Goal: Feedback & Contribution: Contribute content

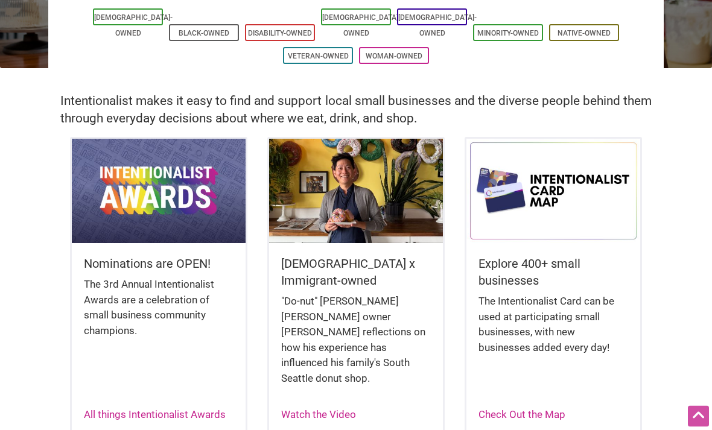
scroll to position [203, 0]
click at [183, 285] on div "The 3rd Annual Intentionalist Awards are a celebration of small business commun…" at bounding box center [159, 314] width 150 height 74
click at [201, 409] on link "All things Intentionalist Awards" at bounding box center [155, 415] width 142 height 12
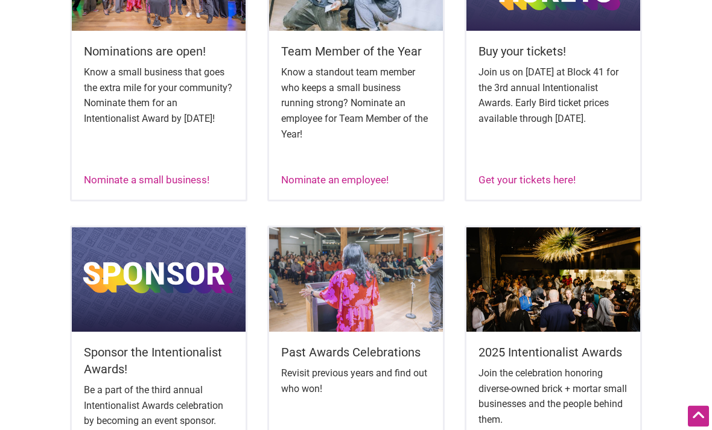
scroll to position [548, 0]
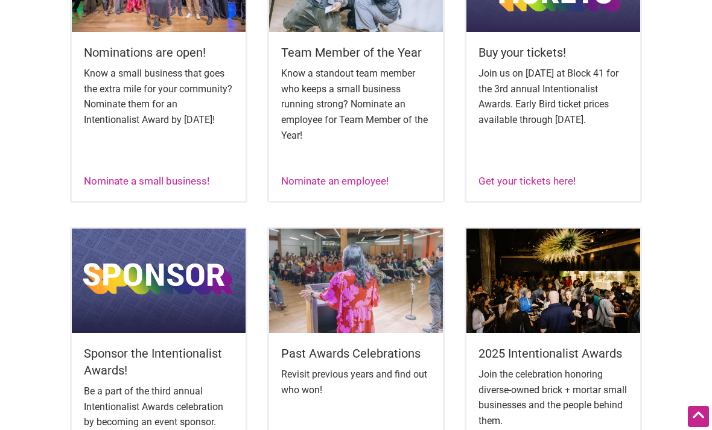
click at [171, 178] on link "Nominate a small business!" at bounding box center [147, 181] width 126 height 12
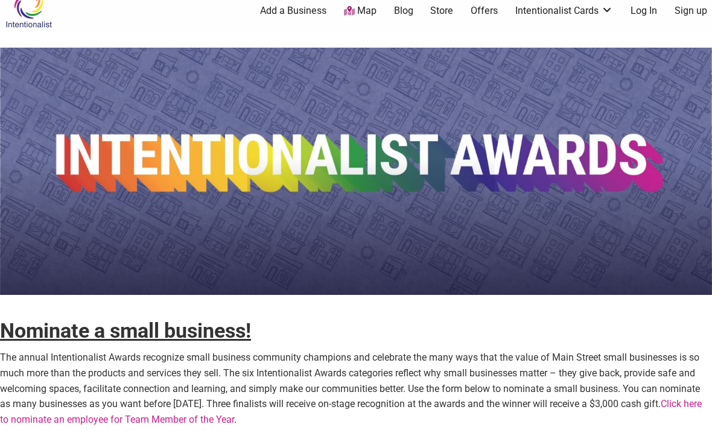
scroll to position [15, 0]
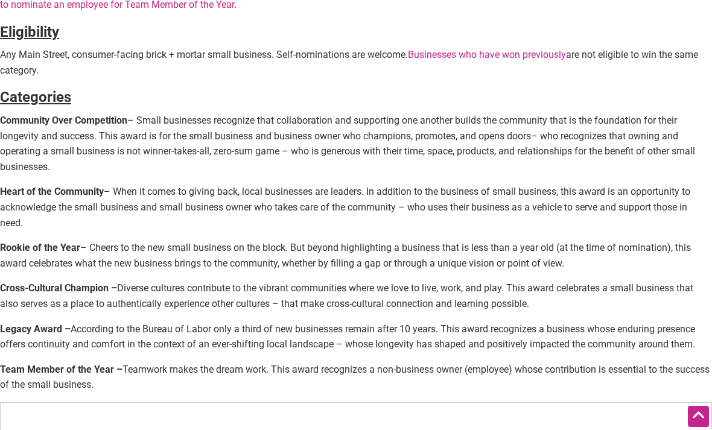
scroll to position [433, 0]
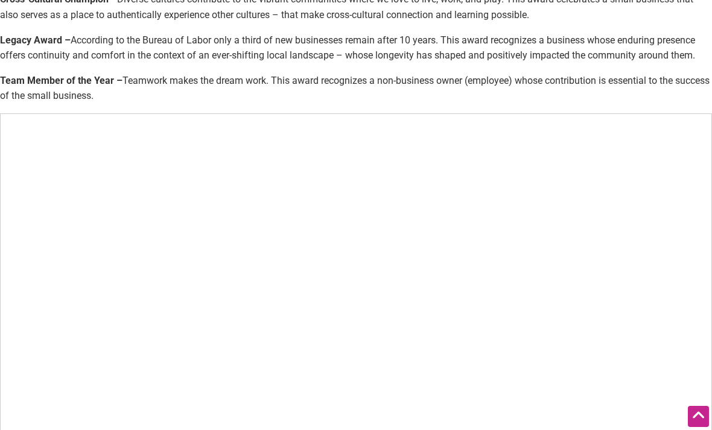
scroll to position [780, 0]
